Goal: Transaction & Acquisition: Purchase product/service

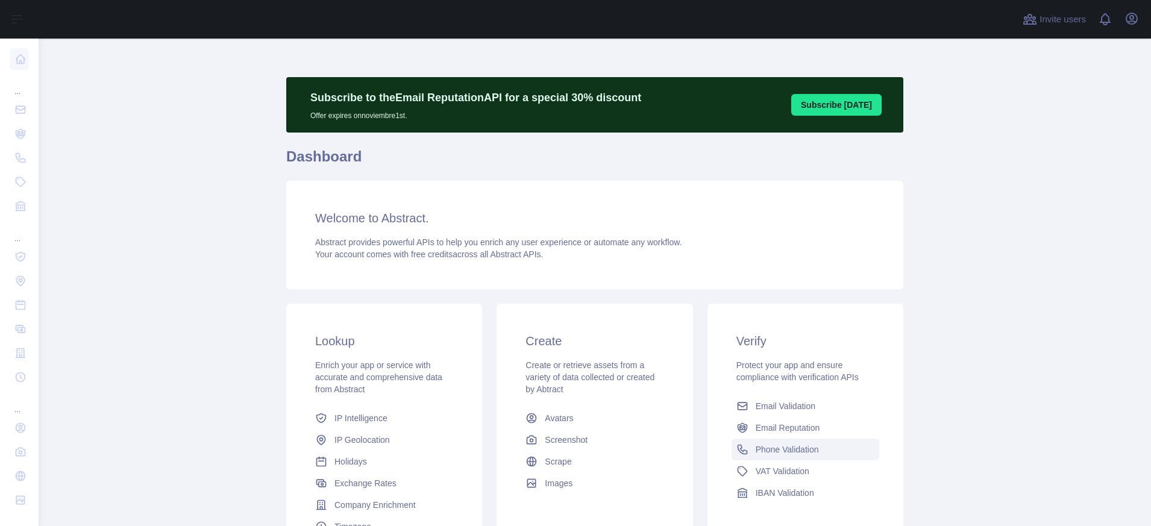
click at [766, 447] on span "Phone Validation" at bounding box center [787, 450] width 63 height 12
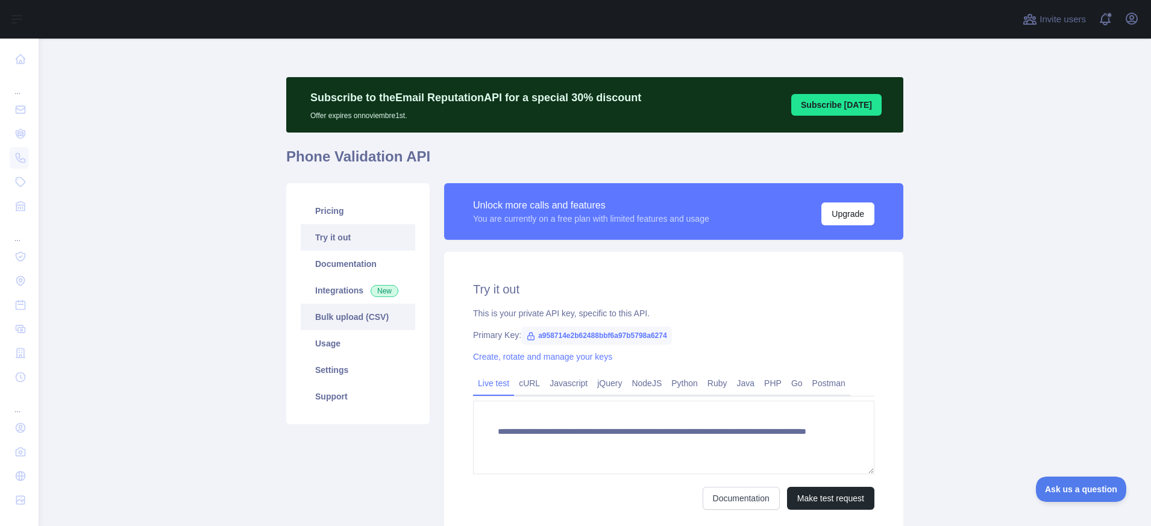
click at [359, 315] on link "Bulk upload (CSV)" at bounding box center [358, 317] width 115 height 27
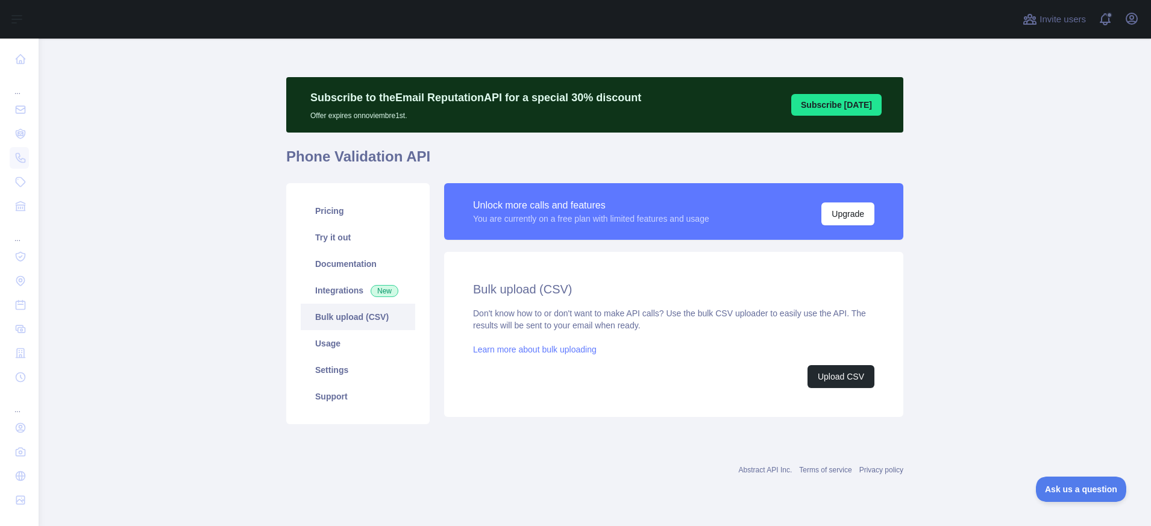
click at [573, 359] on div "Don't know how to or don't want to make API calls? Use the bulk CSV uploader to…" at bounding box center [673, 347] width 401 height 81
click at [567, 347] on link "Learn more about bulk uploading" at bounding box center [535, 350] width 124 height 10
click at [652, 303] on div "Bulk upload (CSV) Don't know how to or don't want to make API calls? Use the bu…" at bounding box center [673, 334] width 401 height 107
click at [594, 211] on div "Unlock more calls and features" at bounding box center [591, 205] width 236 height 14
click at [673, 313] on div "Don't know how to or don't want to make API calls? Use the bulk CSV uploader to…" at bounding box center [673, 347] width 401 height 81
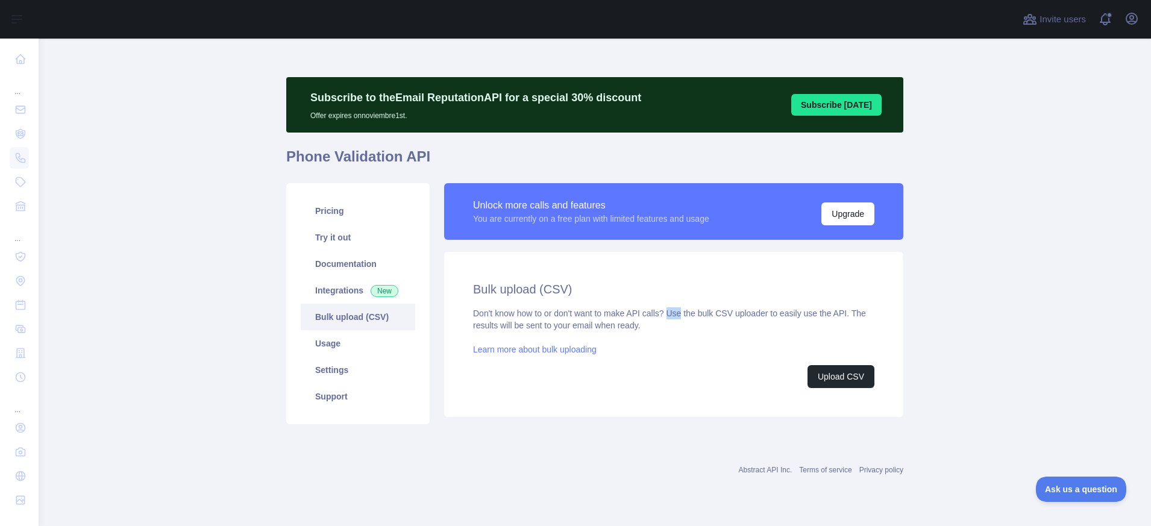
click at [673, 313] on div "Don't know how to or don't want to make API calls? Use the bulk CSV uploader to…" at bounding box center [673, 347] width 401 height 81
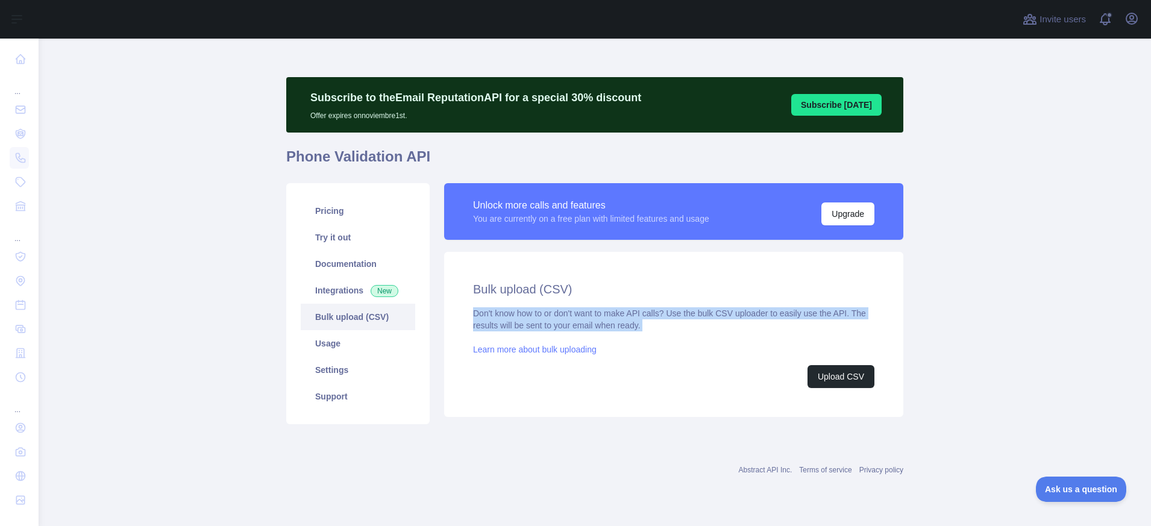
click at [673, 313] on div "Don't know how to or don't want to make API calls? Use the bulk CSV uploader to…" at bounding box center [673, 347] width 401 height 81
click at [353, 321] on link "Bulk upload (CSV)" at bounding box center [358, 317] width 115 height 27
click at [319, 344] on link "Usage" at bounding box center [358, 343] width 115 height 27
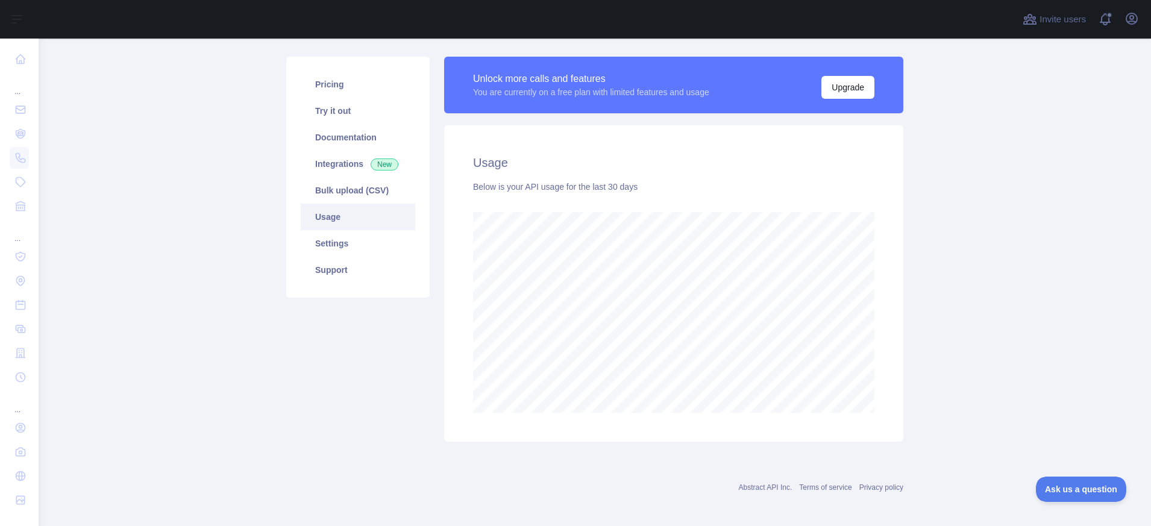
scroll to position [131, 0]
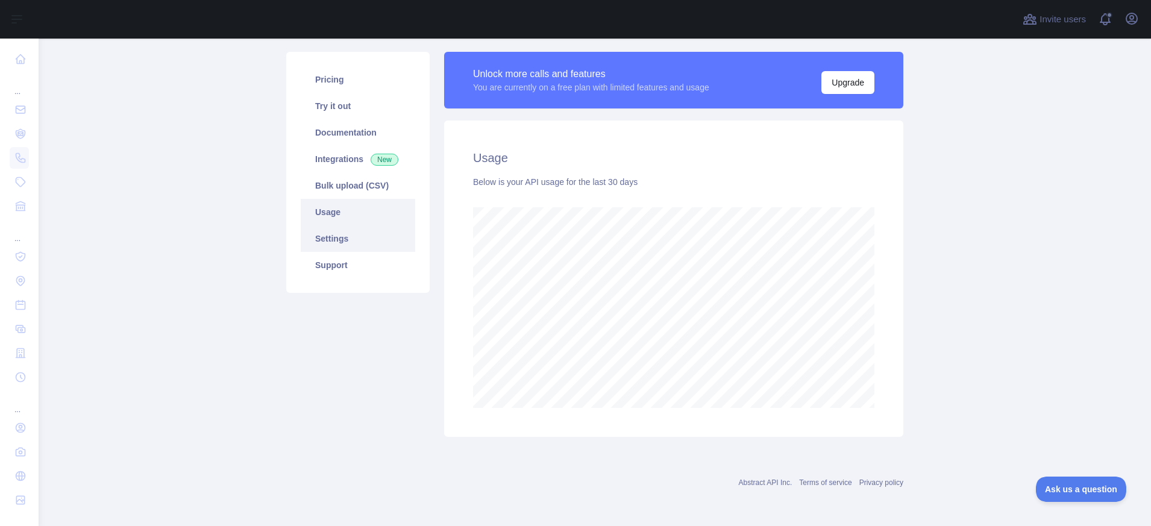
click at [339, 244] on link "Settings" at bounding box center [358, 238] width 115 height 27
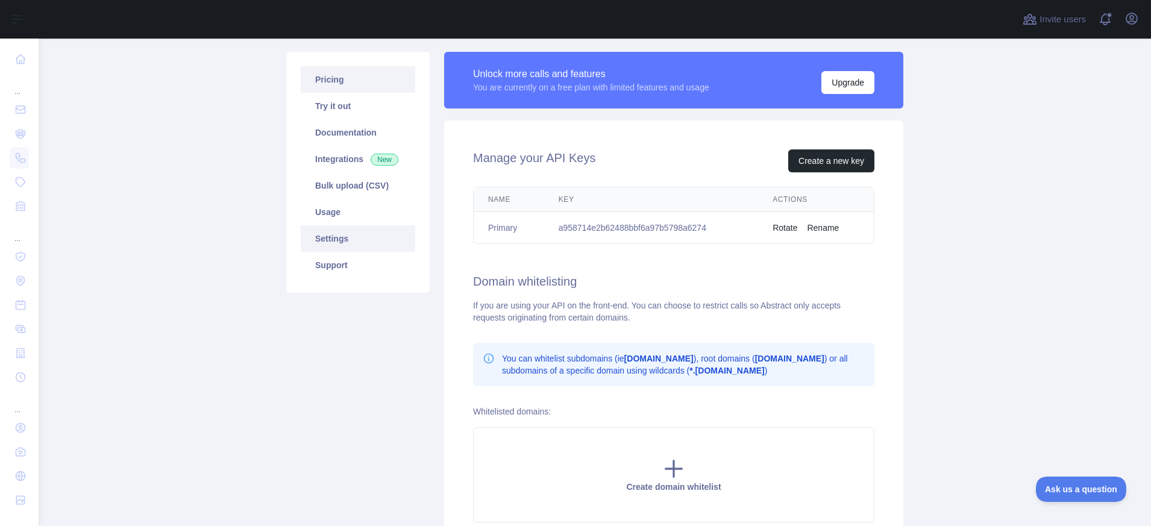
click at [342, 81] on link "Pricing" at bounding box center [358, 79] width 115 height 27
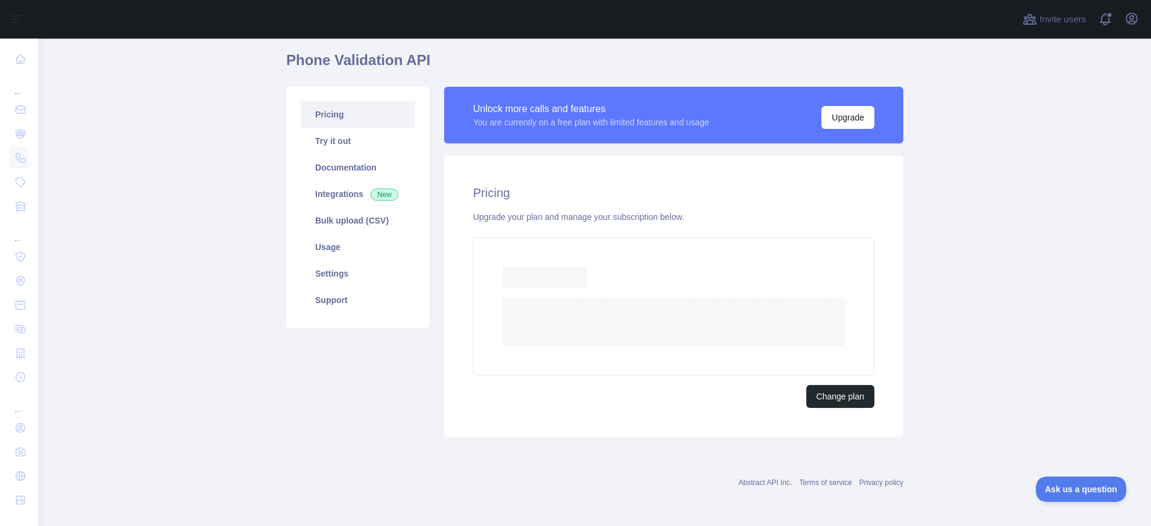
scroll to position [63, 0]
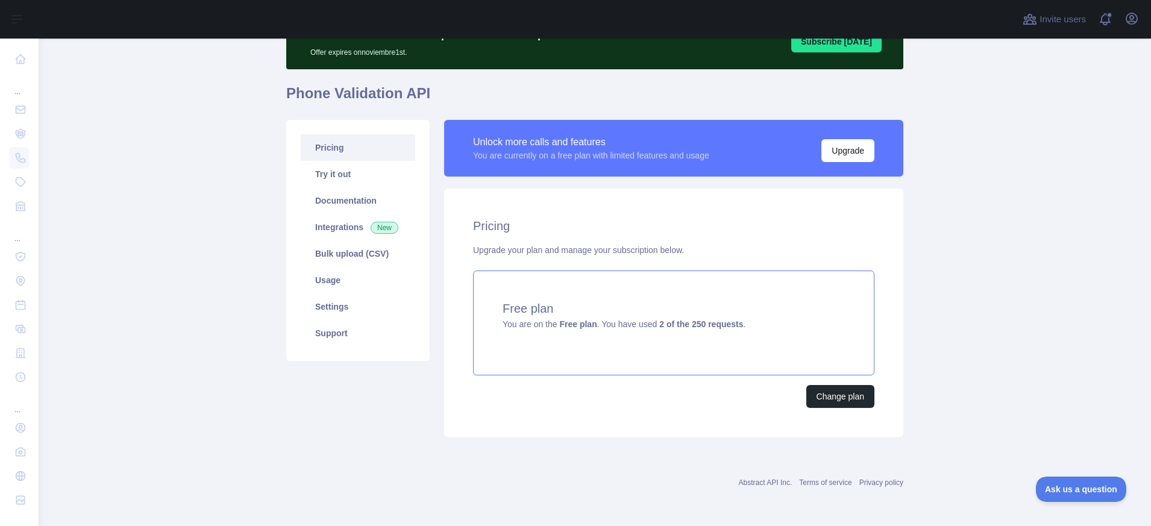
click at [705, 324] on strong "2 of the 250 requests" at bounding box center [701, 324] width 84 height 10
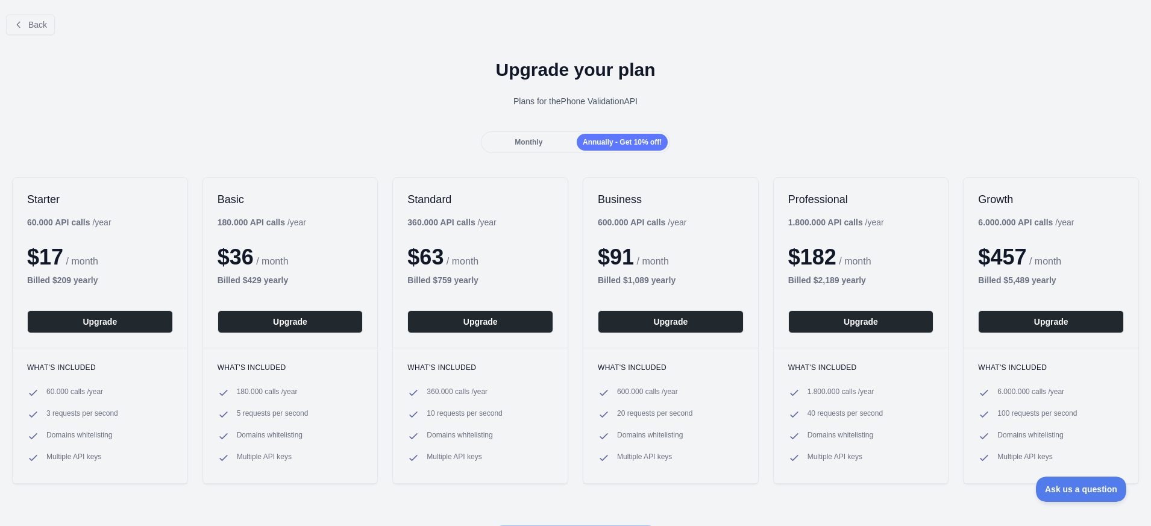
click at [254, 248] on span "$ 36" at bounding box center [236, 257] width 36 height 25
click at [512, 147] on div "Monthly" at bounding box center [528, 142] width 91 height 17
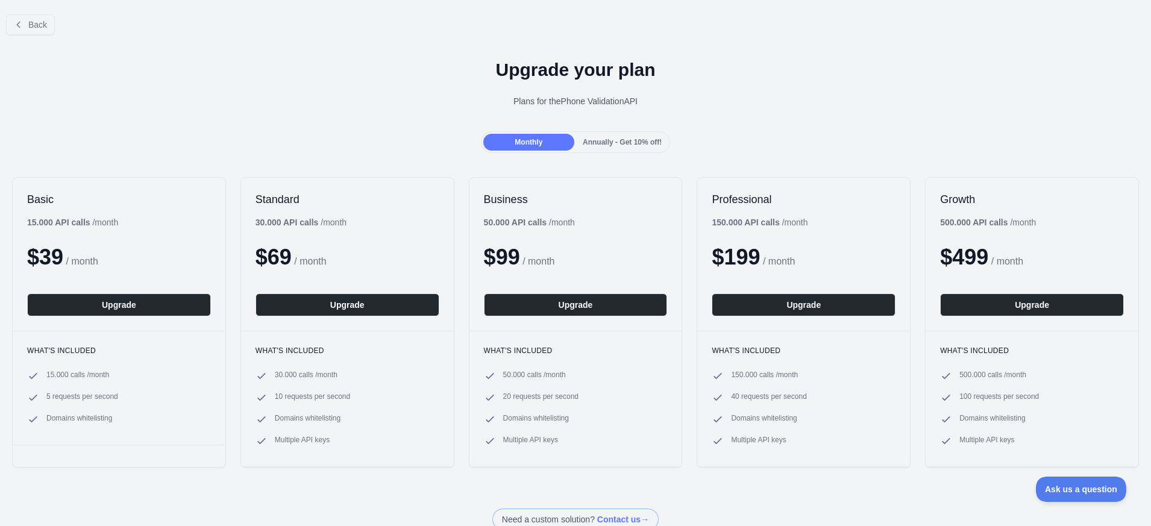
click at [626, 138] on span "Annually - Get 10% off!" at bounding box center [622, 142] width 79 height 8
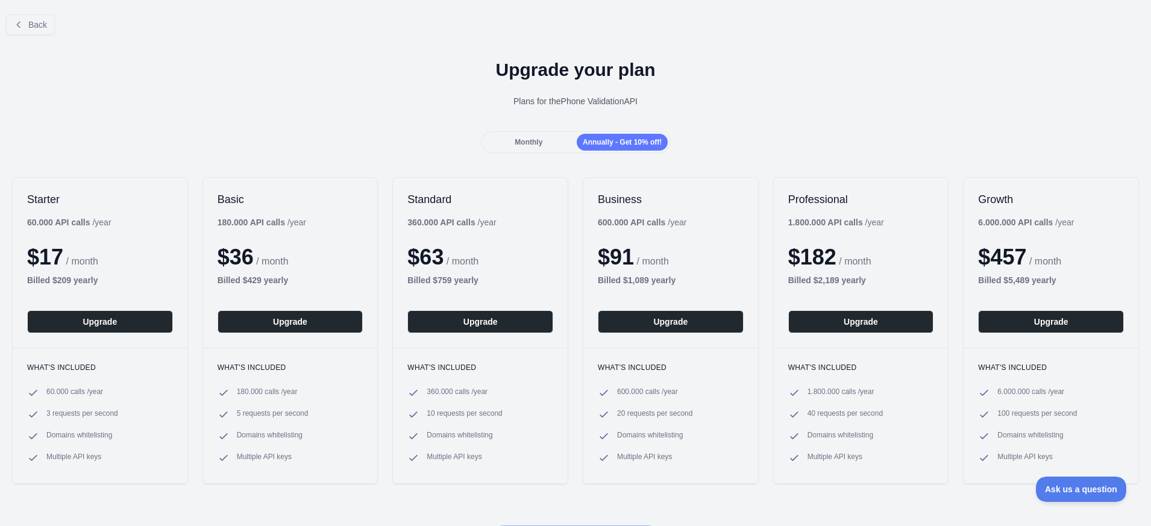
click at [509, 136] on div "Monthly" at bounding box center [528, 142] width 91 height 17
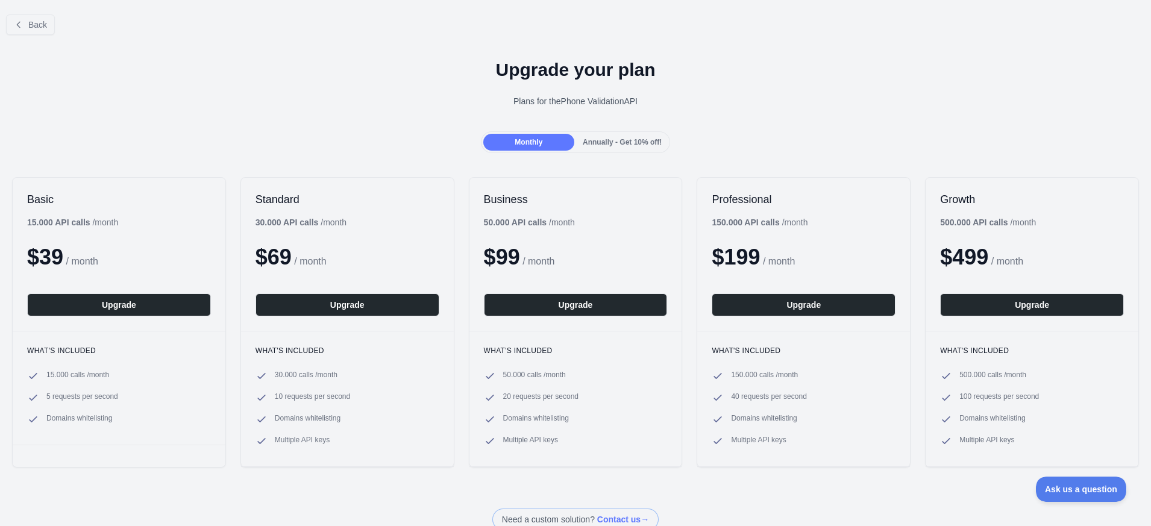
click at [752, 263] on span "$ 199" at bounding box center [736, 257] width 48 height 25
click at [554, 223] on div "50.000 API calls / month" at bounding box center [529, 222] width 91 height 12
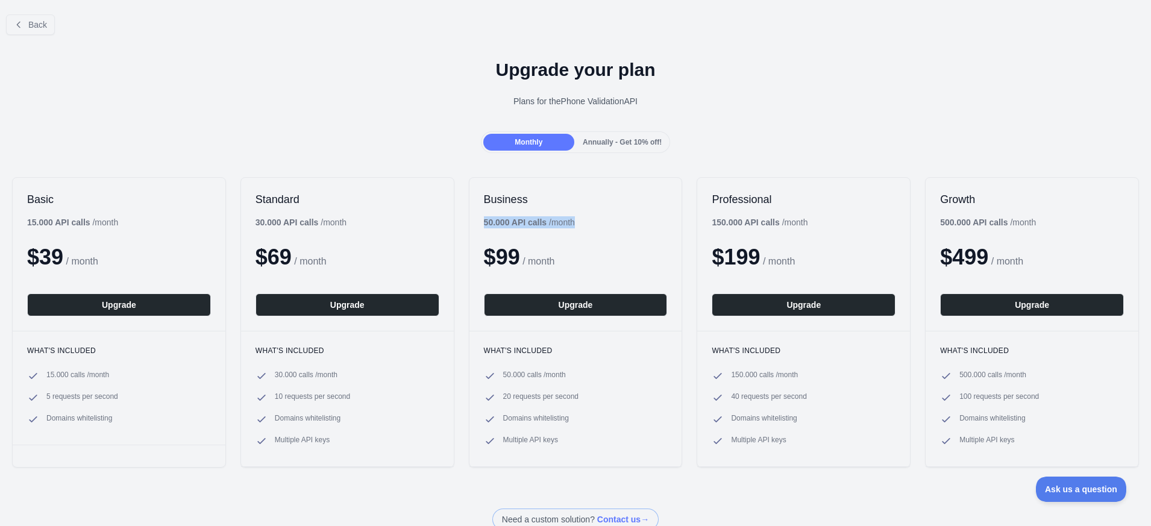
click at [554, 223] on div "50.000 API calls / month" at bounding box center [529, 222] width 91 height 12
click at [744, 248] on span "$ 199" at bounding box center [736, 257] width 48 height 25
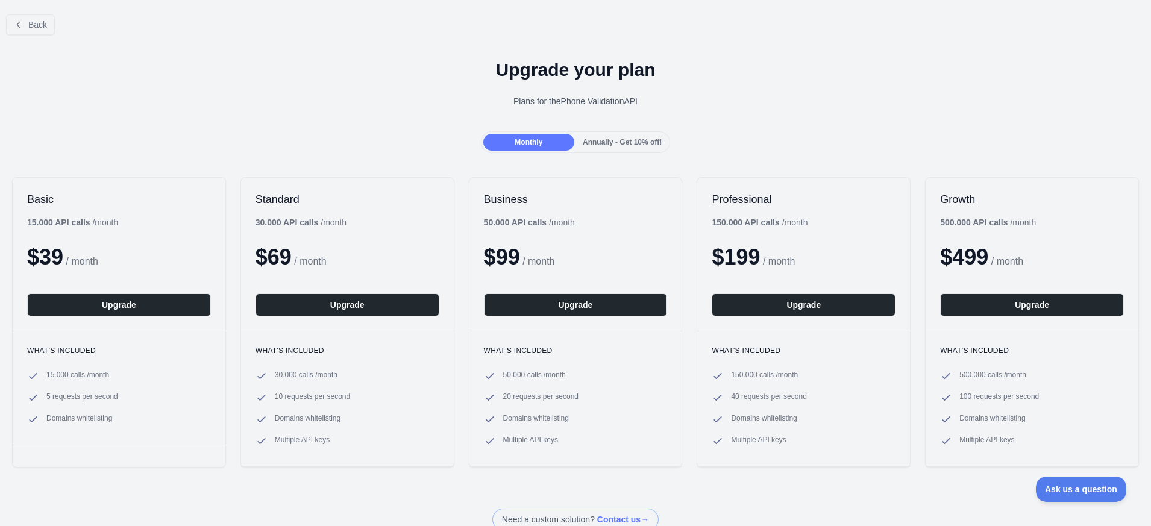
click at [758, 395] on span "40 requests per second" at bounding box center [768, 398] width 75 height 12
click at [741, 262] on span "$ 199" at bounding box center [736, 257] width 48 height 25
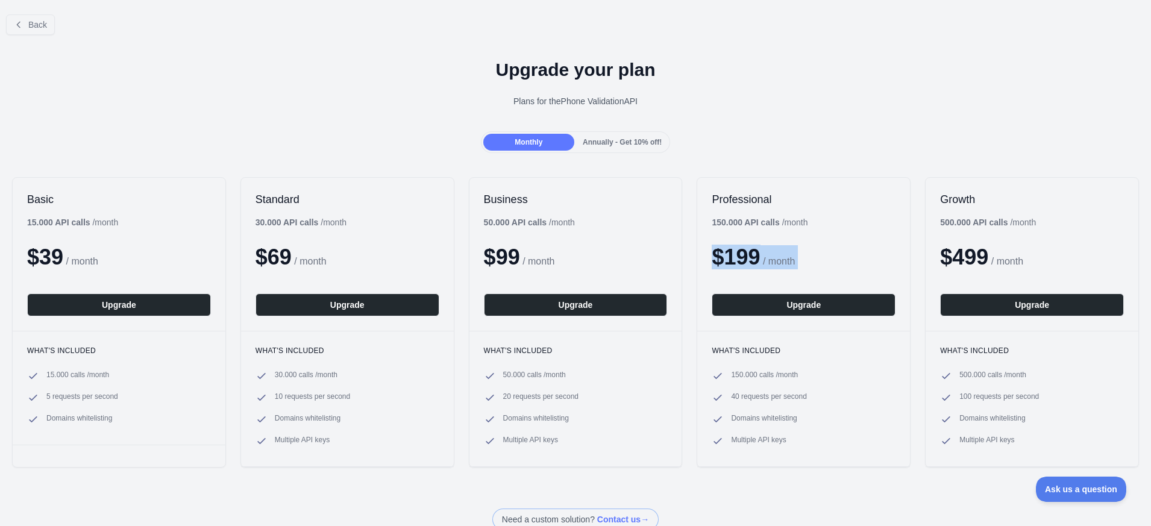
click at [741, 262] on span "$ 199" at bounding box center [736, 257] width 48 height 25
click at [786, 257] on span "/ month" at bounding box center [779, 261] width 32 height 10
click at [729, 260] on span "$ 199" at bounding box center [736, 257] width 48 height 25
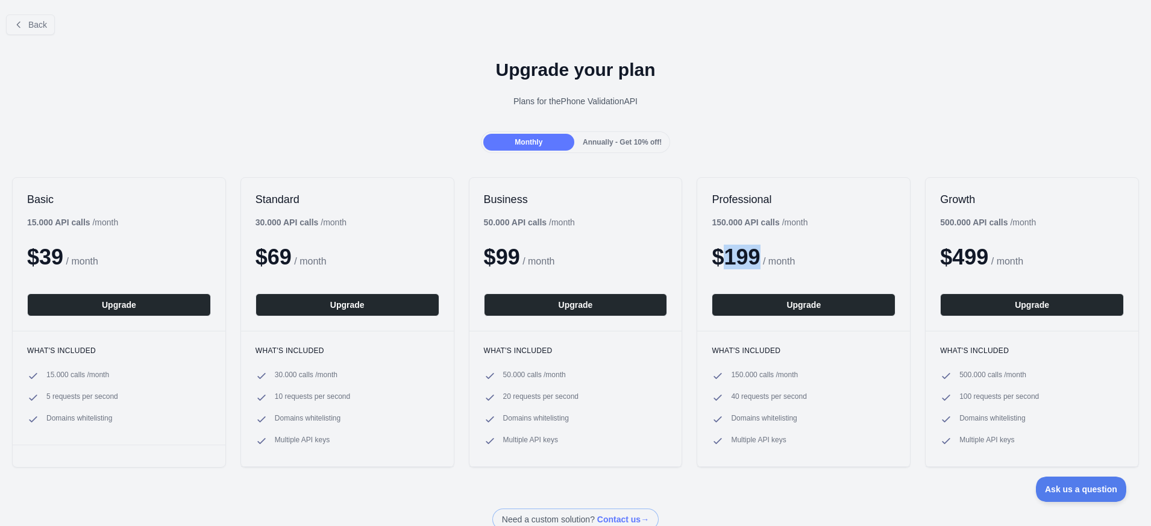
click at [786, 261] on span "/ month" at bounding box center [779, 261] width 32 height 10
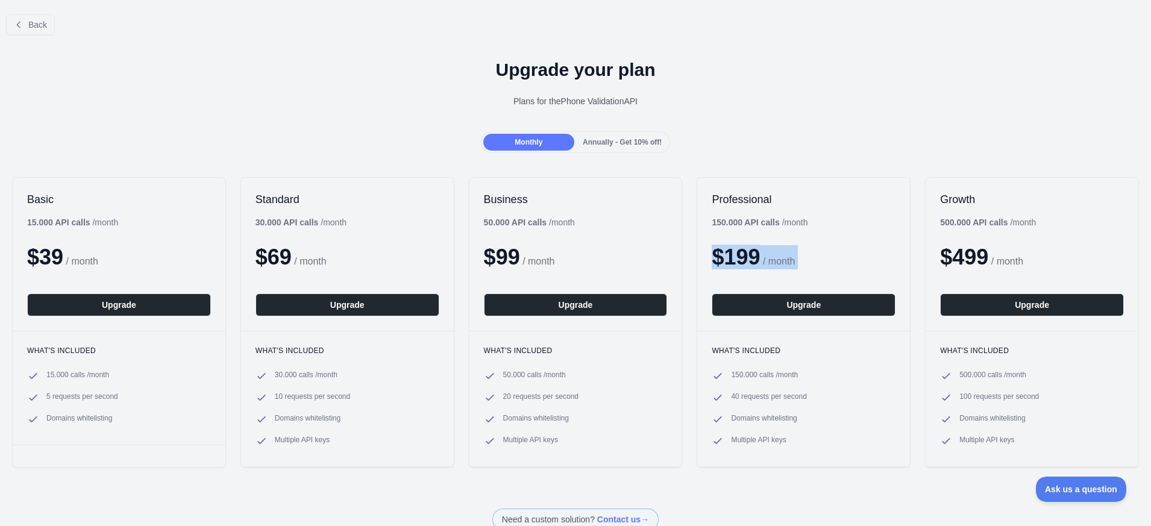
click at [786, 261] on span "/ month" at bounding box center [779, 261] width 32 height 10
click at [744, 260] on span "$ 199" at bounding box center [736, 257] width 48 height 25
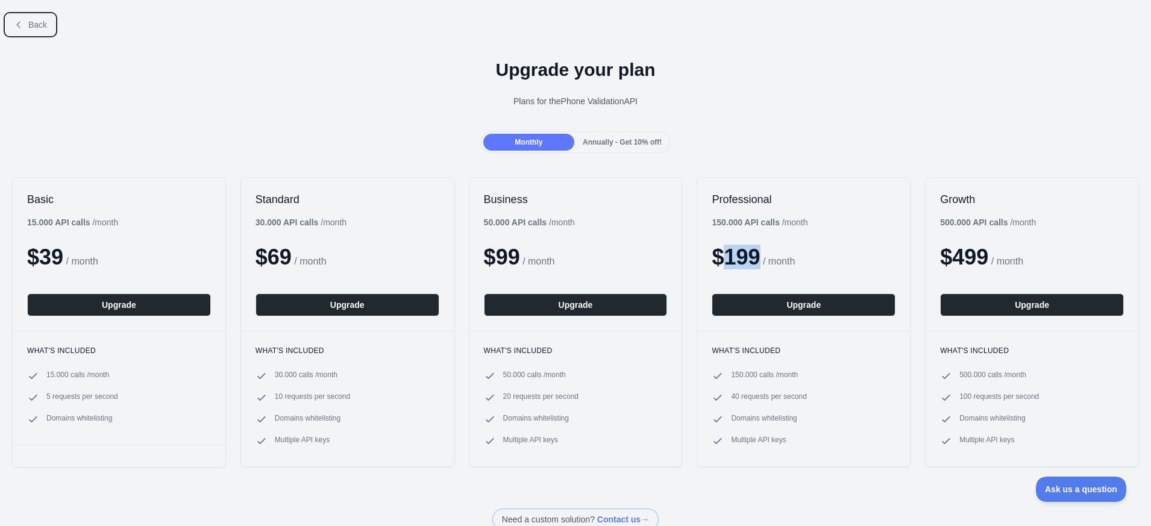
click at [53, 33] on button "Back" at bounding box center [30, 24] width 49 height 20
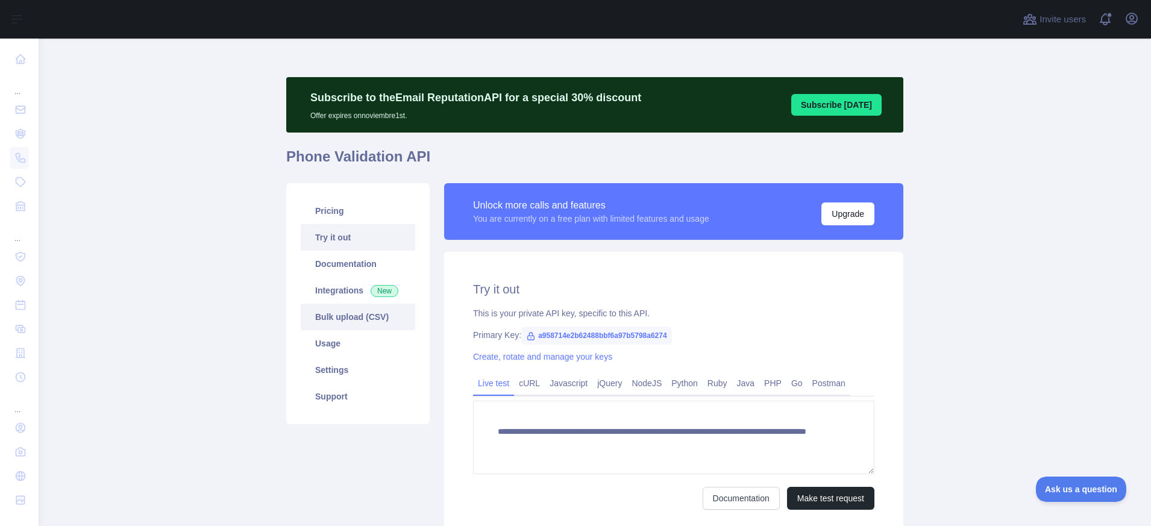
click at [336, 316] on link "Bulk upload (CSV)" at bounding box center [358, 317] width 115 height 27
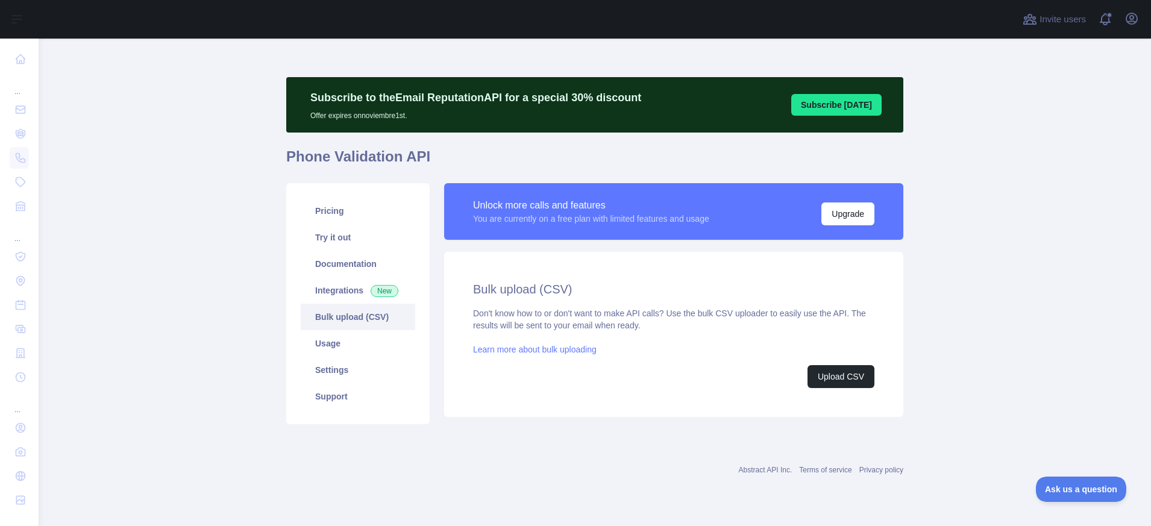
click at [735, 230] on div "Unlock more calls and features You are currently on a free plan with limited fe…" at bounding box center [673, 211] width 459 height 57
click at [827, 376] on button "Upload CSV" at bounding box center [841, 376] width 67 height 23
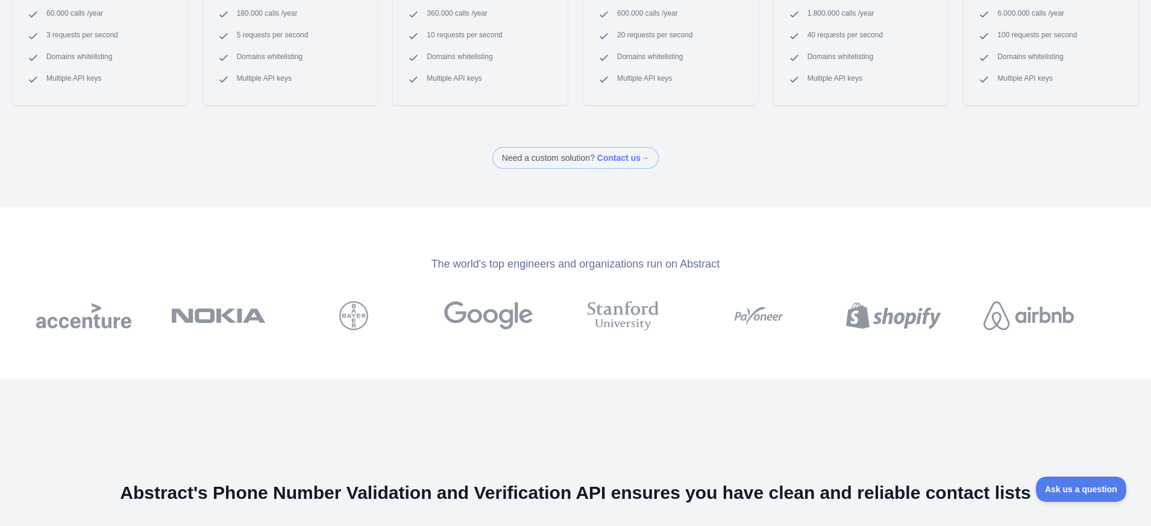
scroll to position [27, 0]
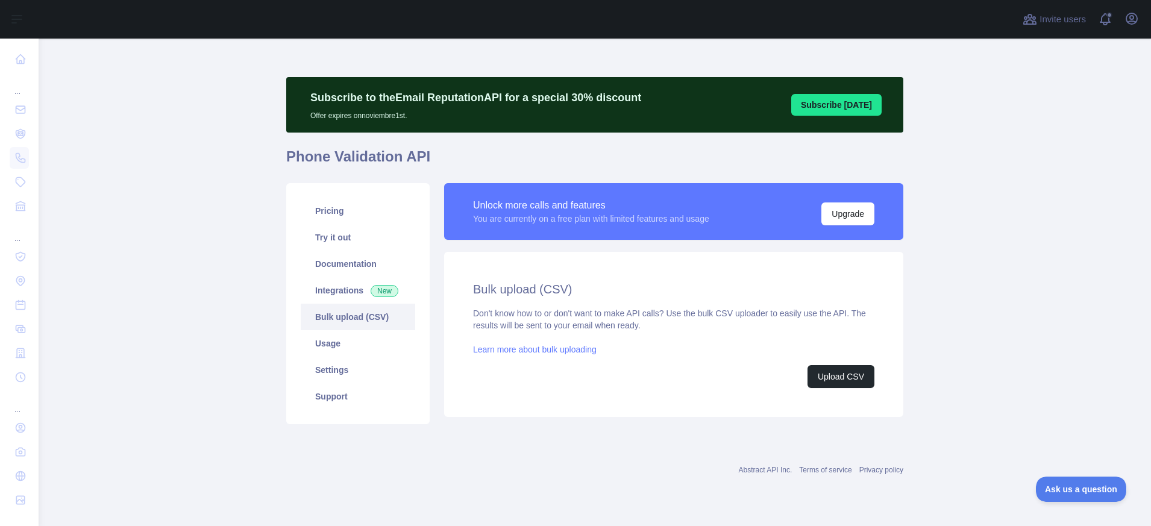
click at [530, 352] on link "Learn more about bulk uploading" at bounding box center [535, 350] width 124 height 10
